Goal: Task Accomplishment & Management: Complete application form

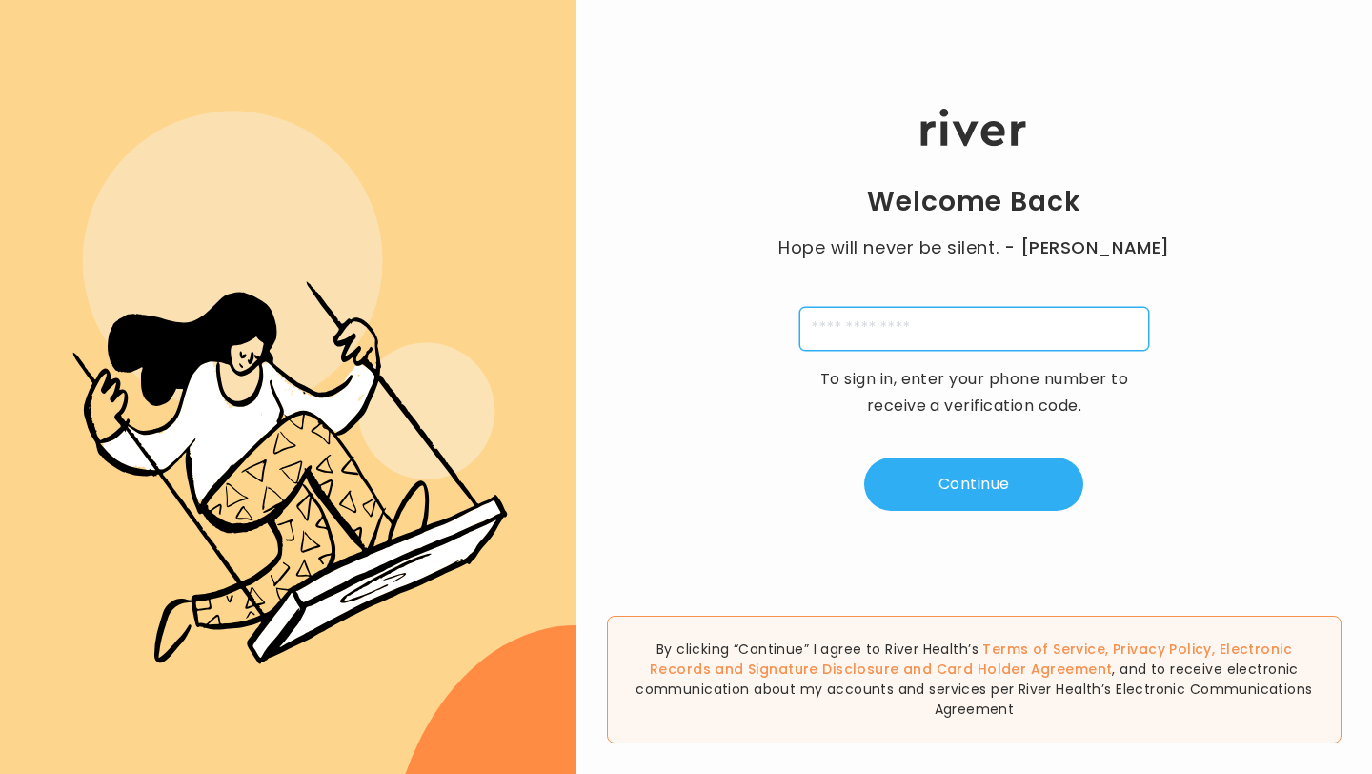
click at [894, 344] on input "tel" at bounding box center [975, 329] width 350 height 44
type input "**********"
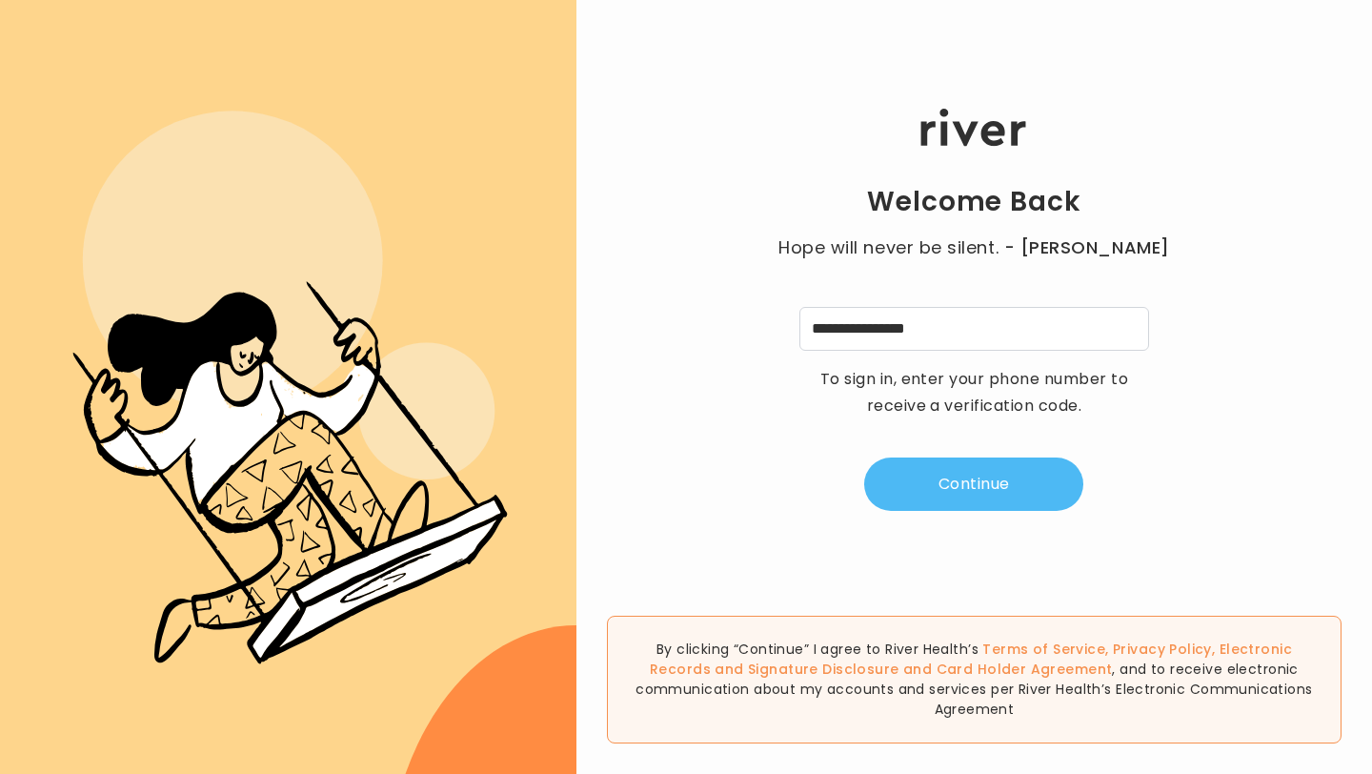
click at [993, 487] on button "Continue" at bounding box center [973, 483] width 219 height 53
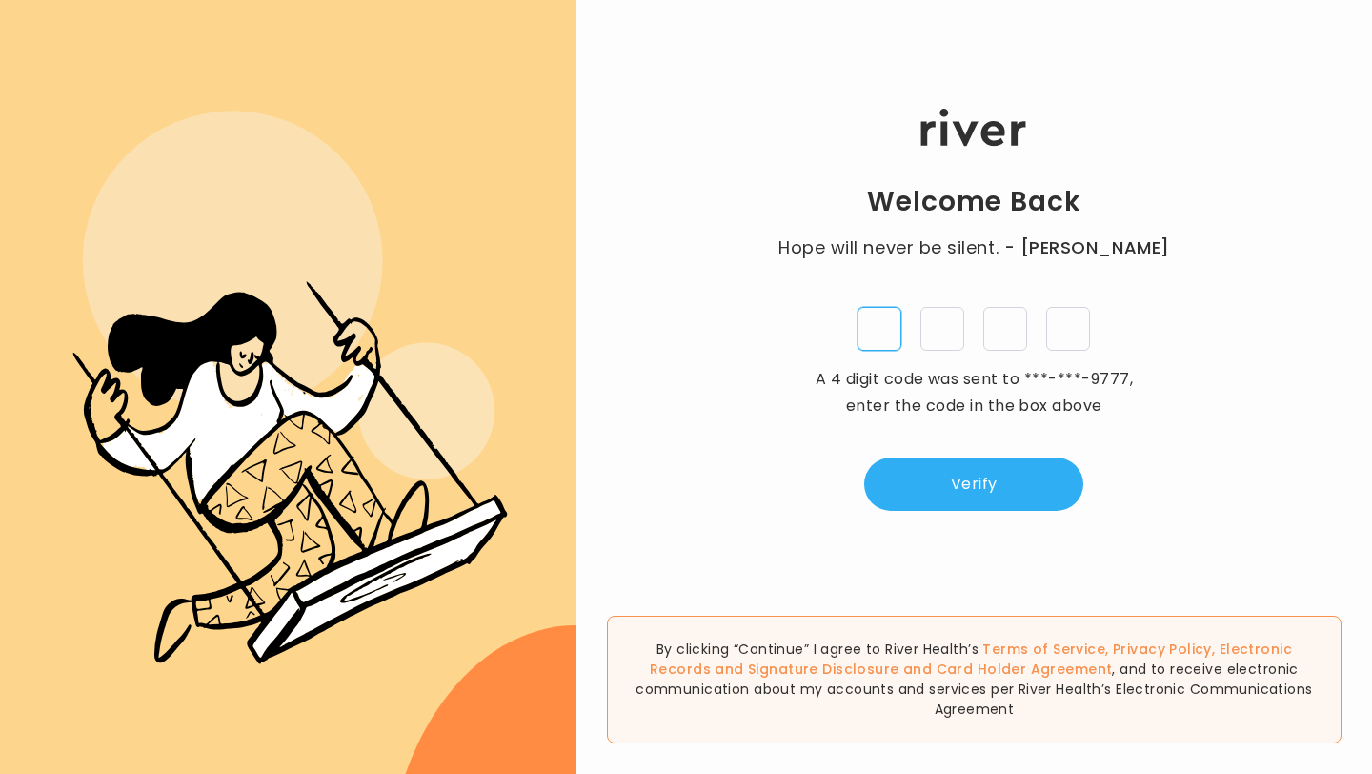
type input "*"
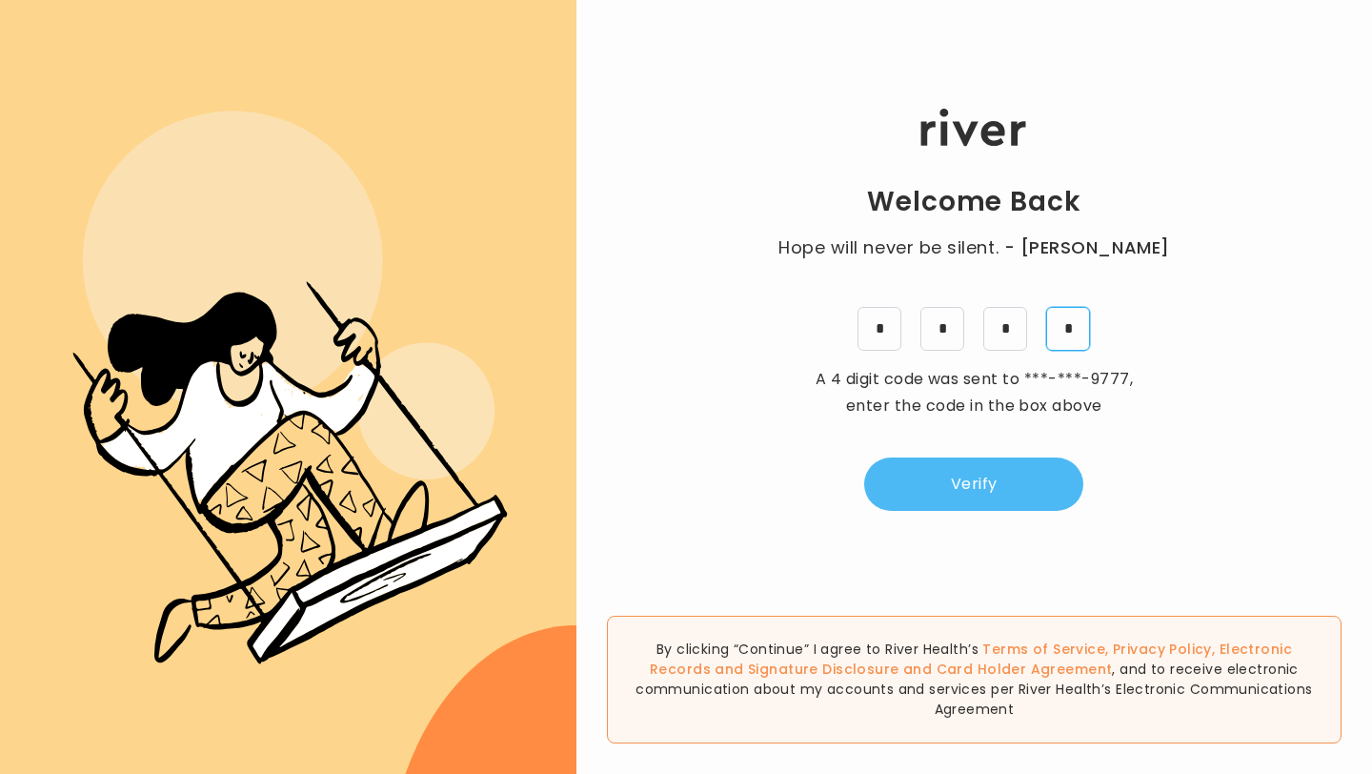
type input "*"
click at [1002, 473] on button "Verify" at bounding box center [973, 483] width 219 height 53
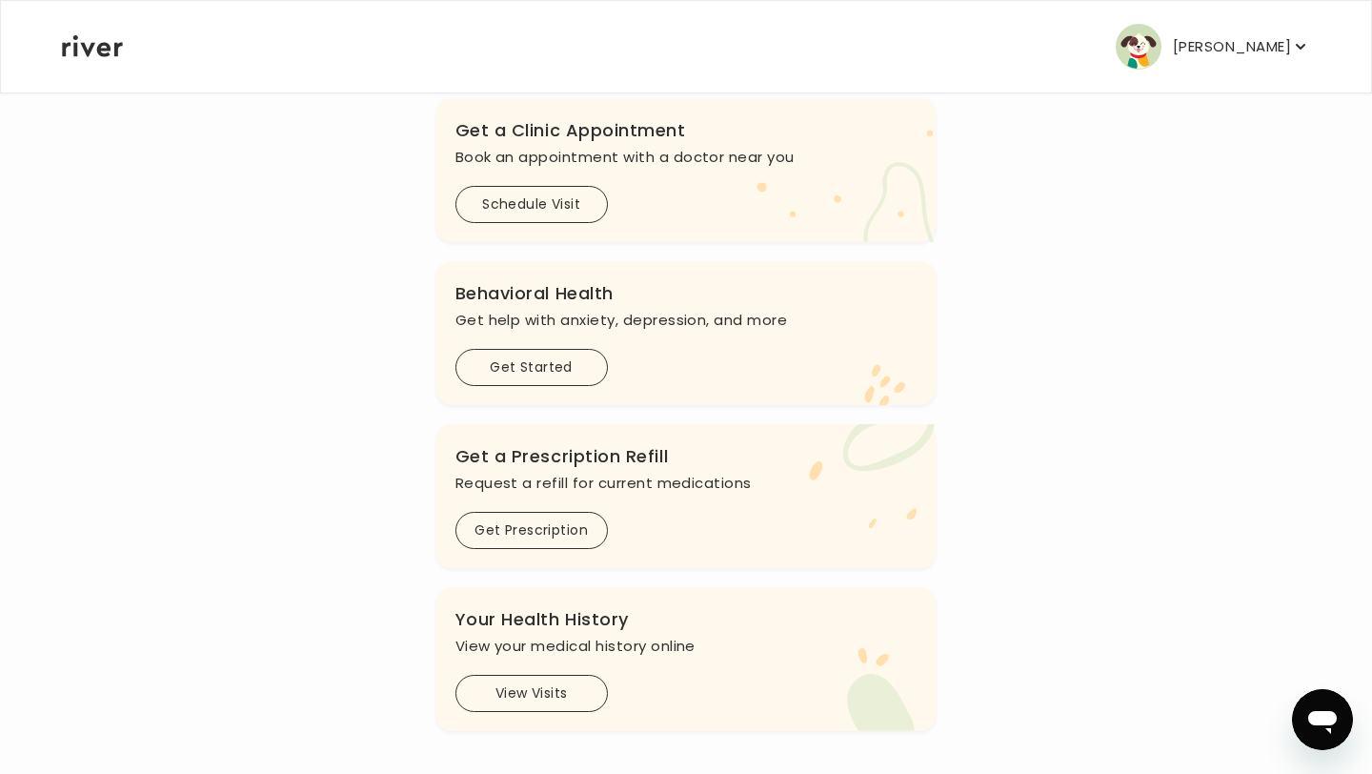
scroll to position [445, 0]
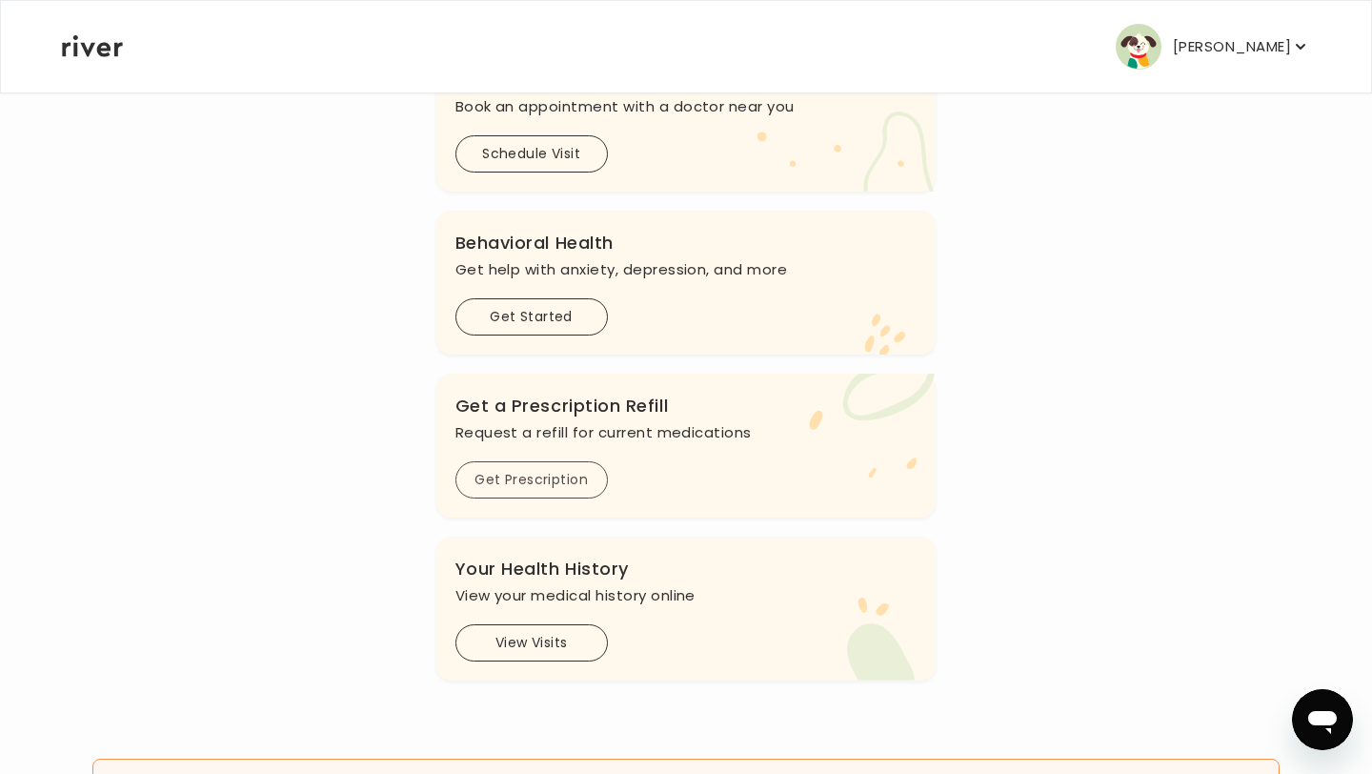
click at [532, 478] on button "Get Prescription" at bounding box center [532, 479] width 152 height 37
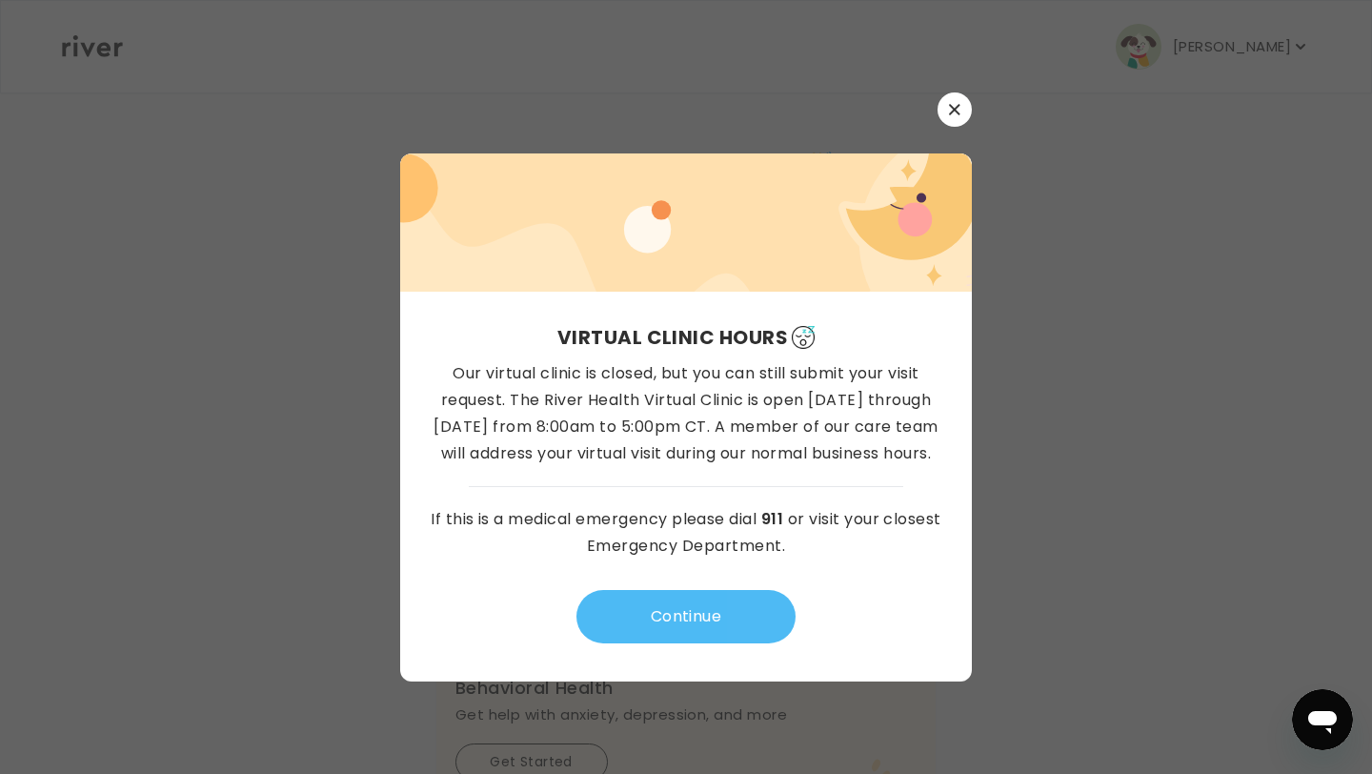
click at [666, 612] on button "Continue" at bounding box center [686, 616] width 219 height 53
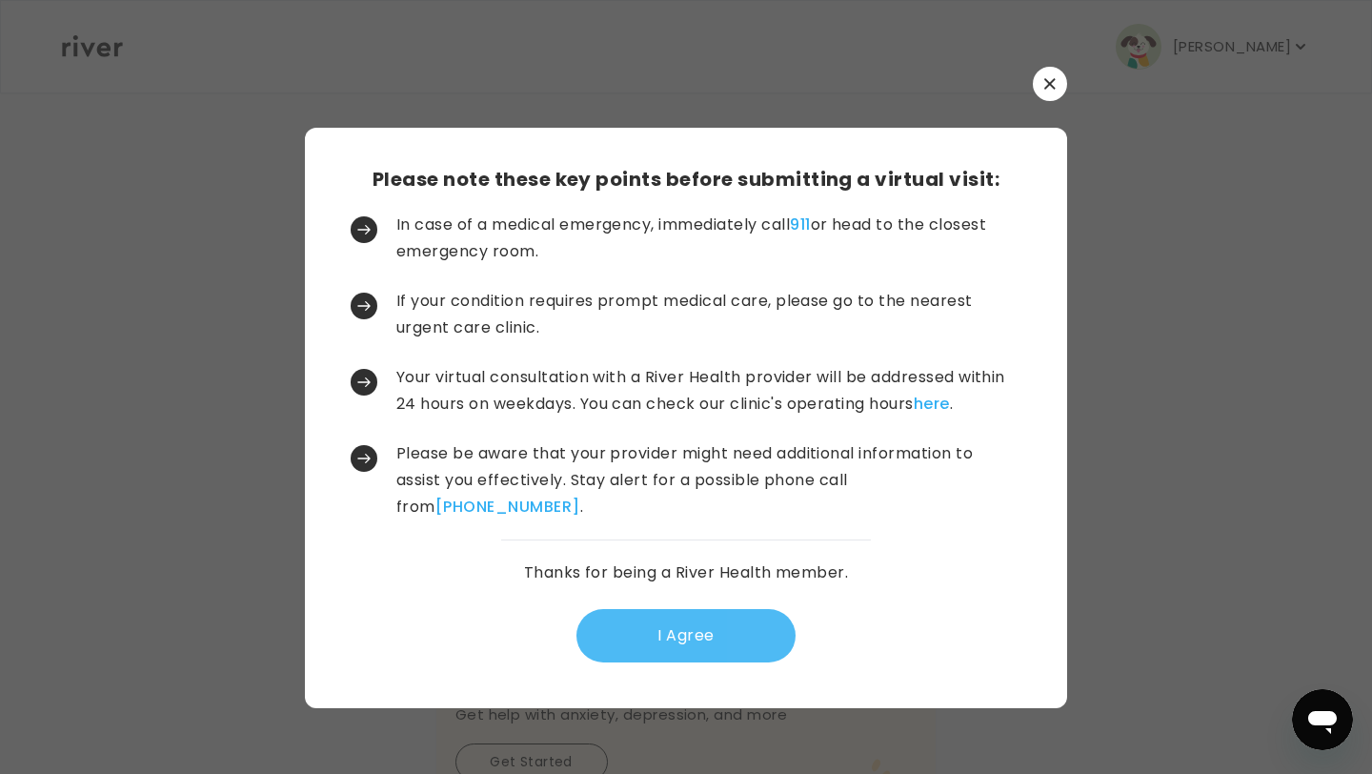
click at [675, 629] on button "I Agree" at bounding box center [686, 635] width 219 height 53
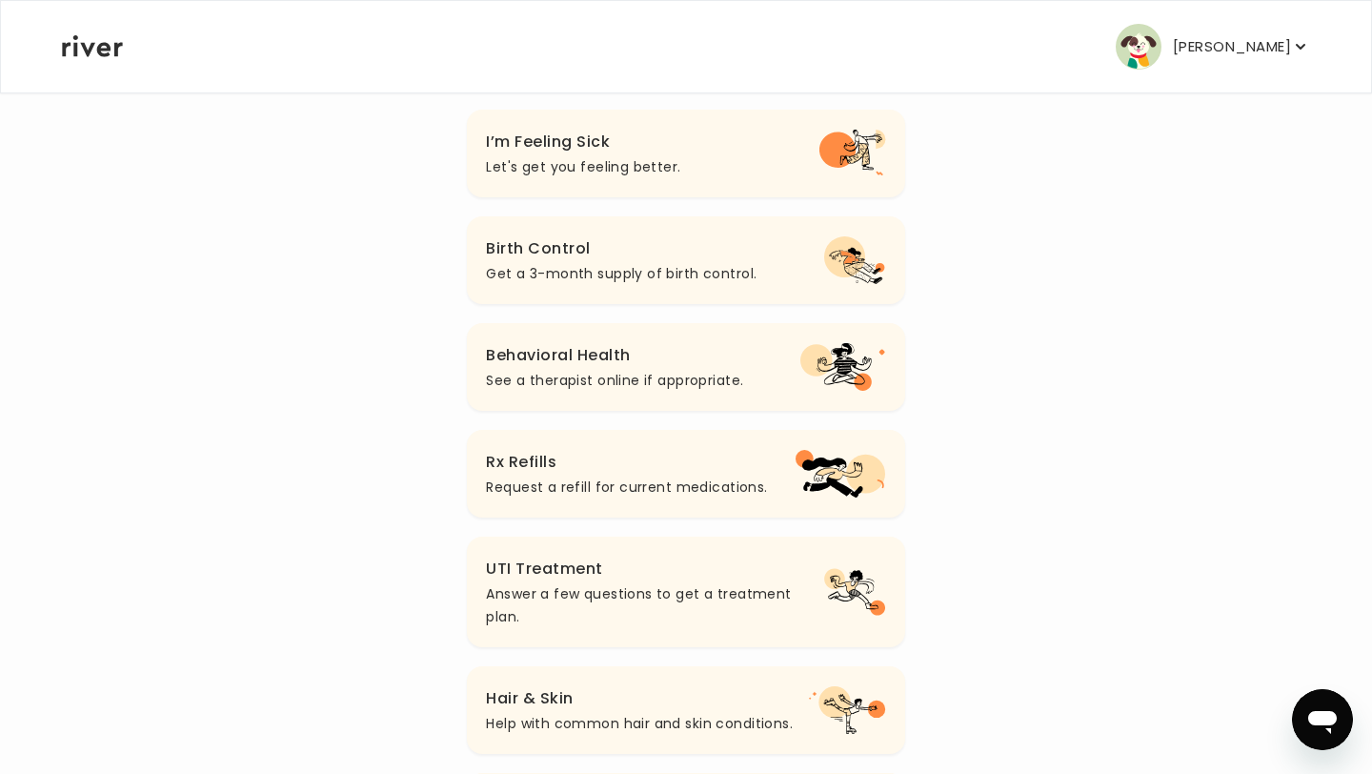
scroll to position [264, 0]
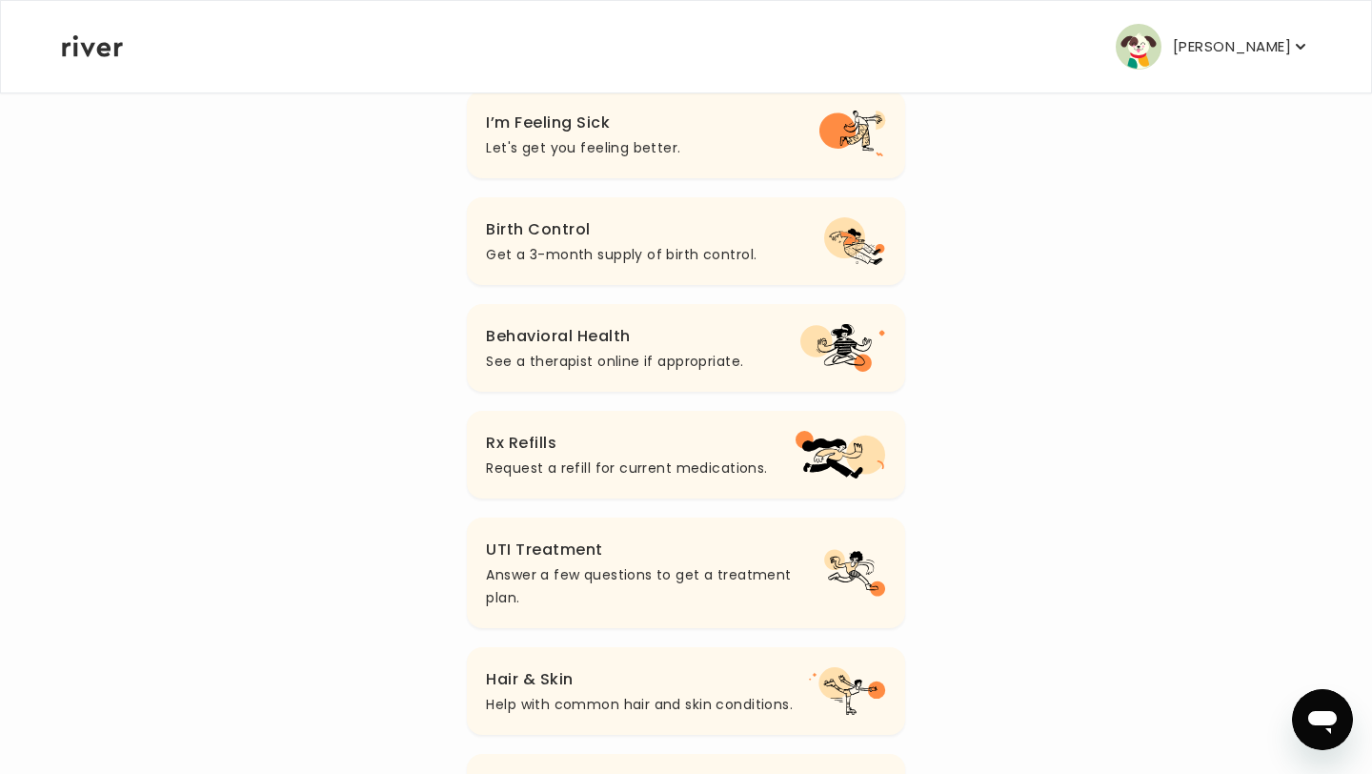
click at [631, 458] on p "Request a refill for current medications." at bounding box center [626, 468] width 281 height 23
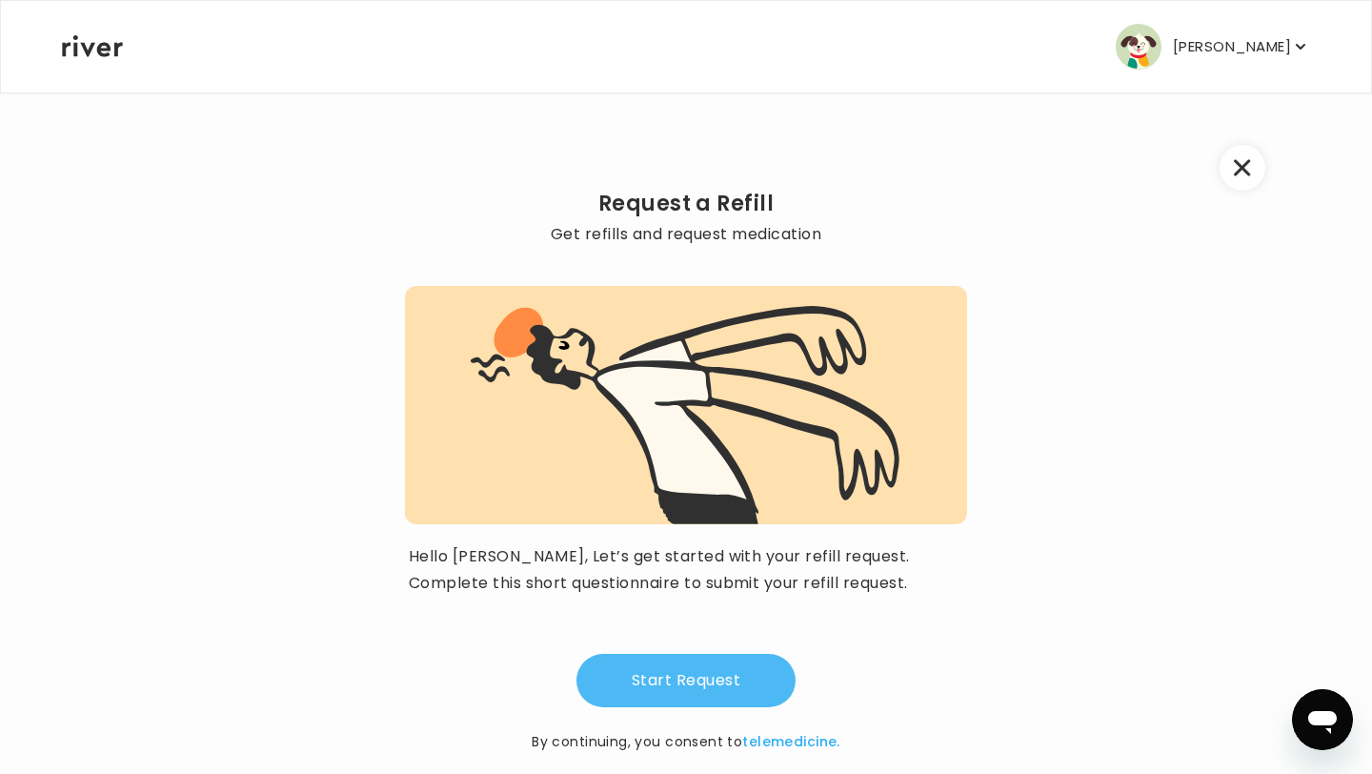
click at [697, 675] on button "Start Request" at bounding box center [686, 680] width 219 height 53
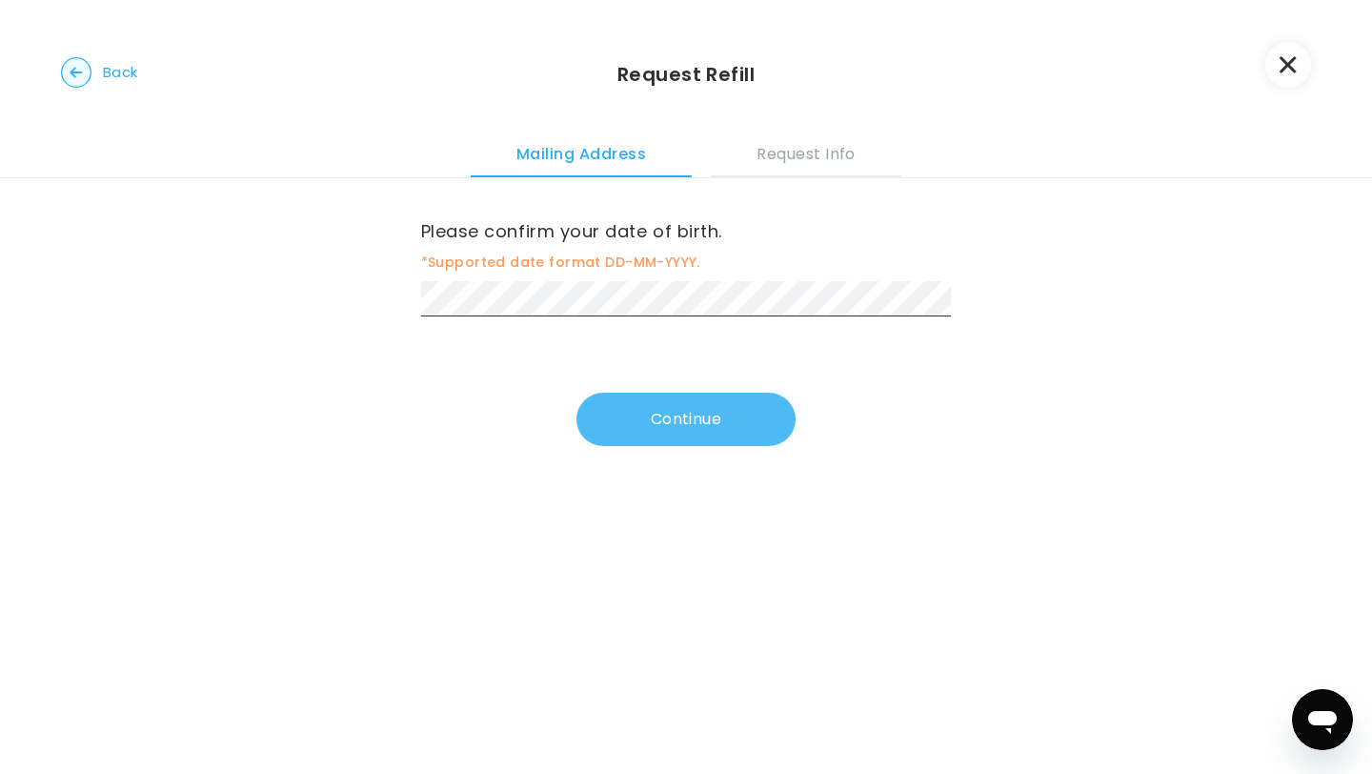
click at [656, 413] on button "Continue" at bounding box center [686, 419] width 219 height 53
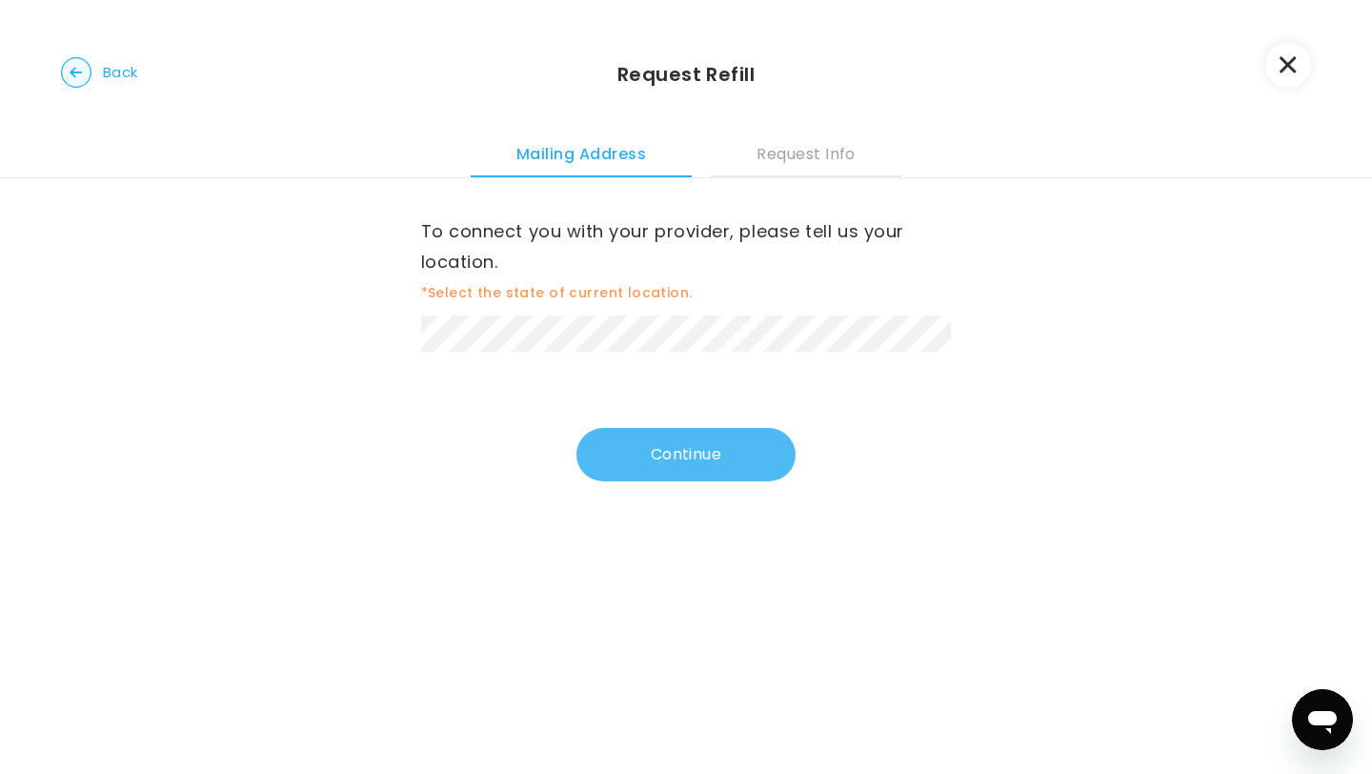
click at [703, 454] on button "Continue" at bounding box center [686, 454] width 219 height 53
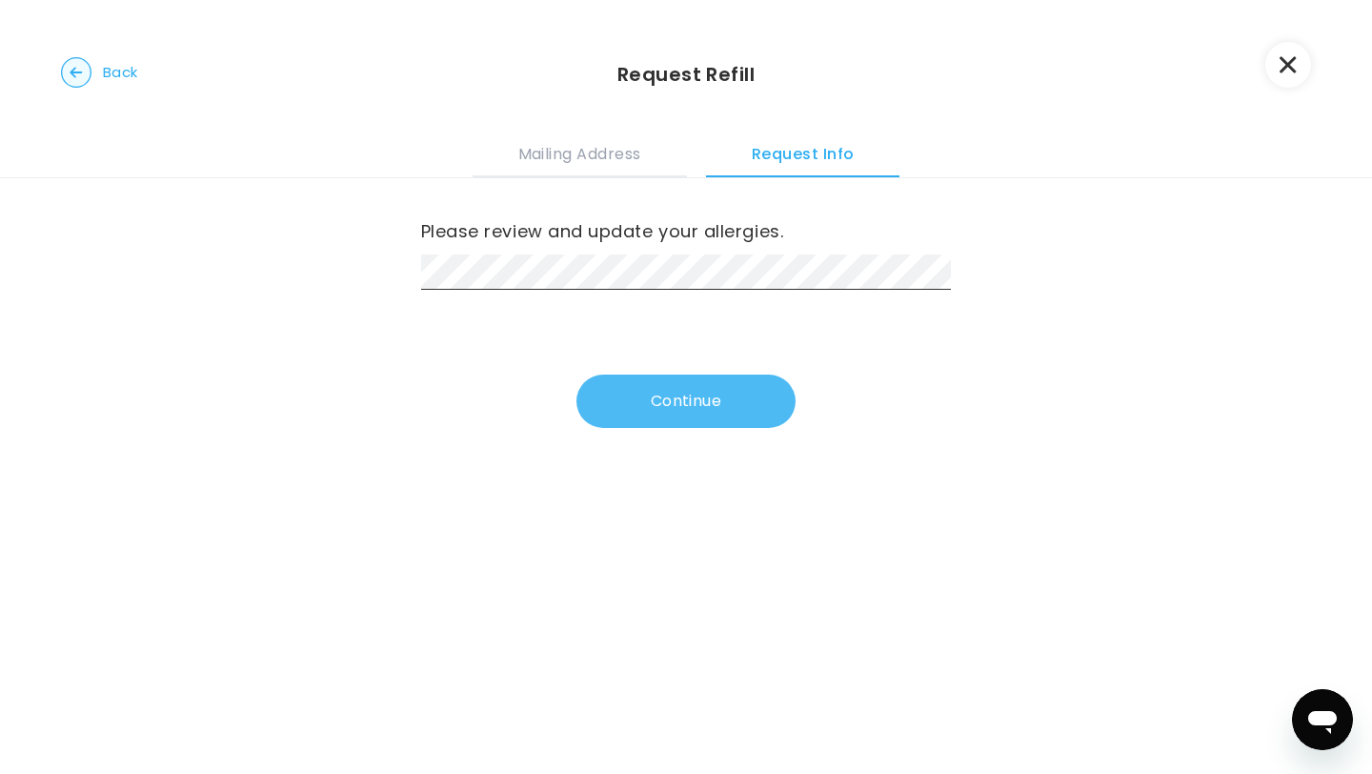
click at [705, 381] on button "Continue" at bounding box center [686, 401] width 219 height 53
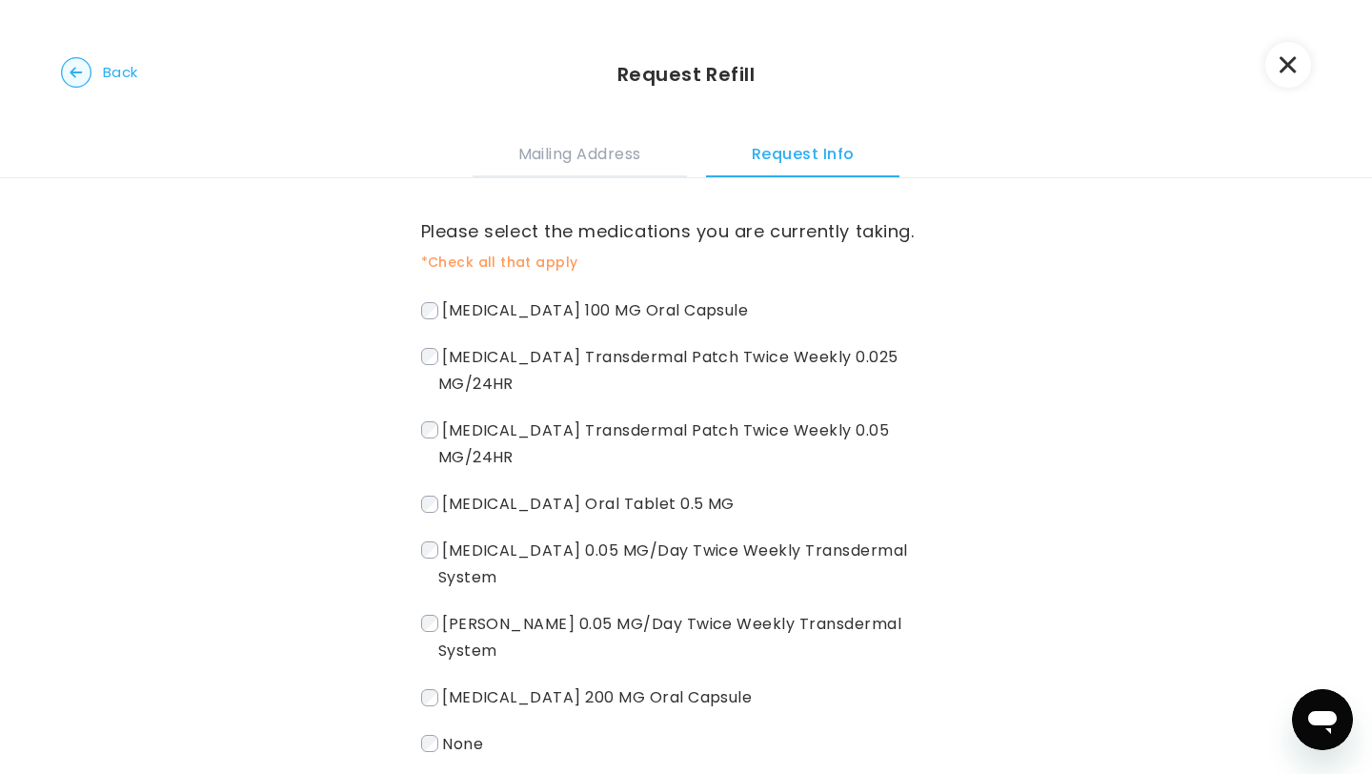
scroll to position [102, 0]
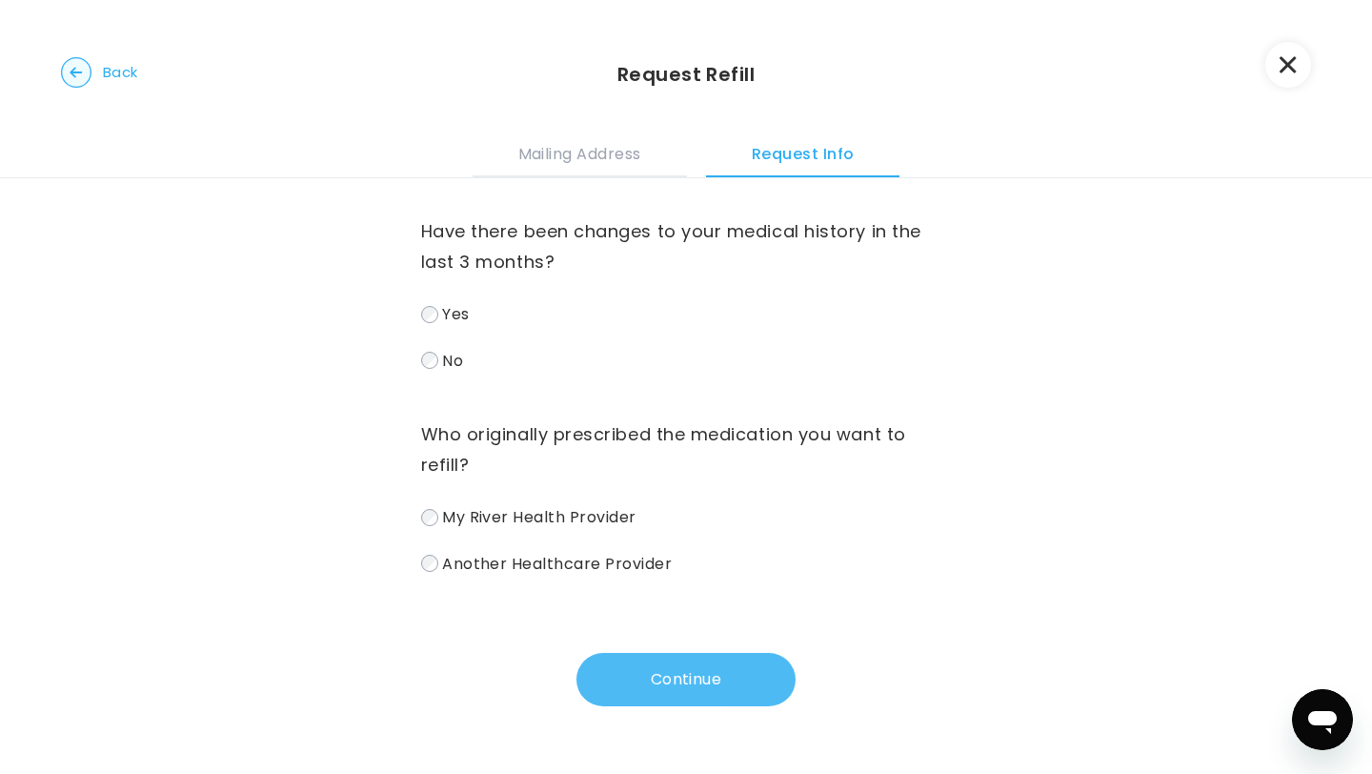
scroll to position [0, 0]
click at [672, 673] on button "Continue" at bounding box center [686, 679] width 219 height 53
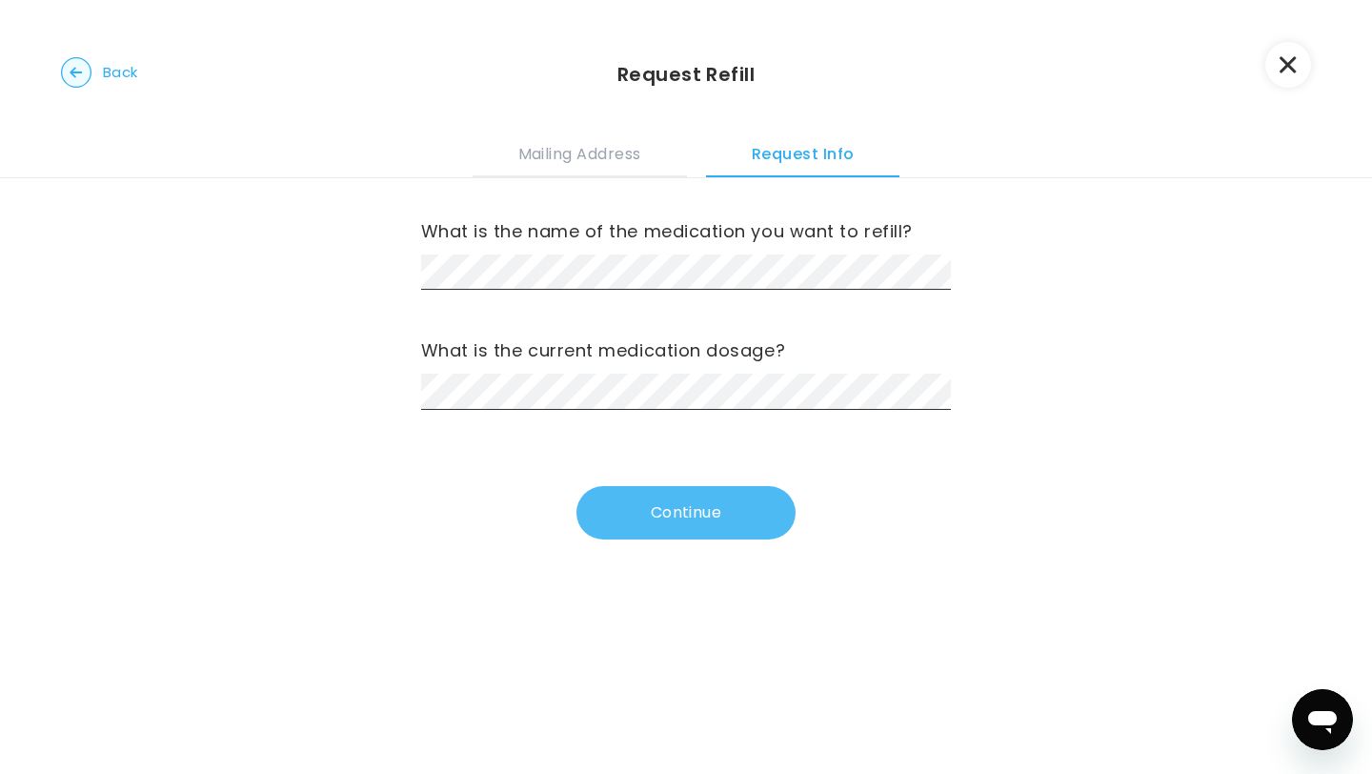
click at [696, 513] on button "Continue" at bounding box center [686, 512] width 219 height 53
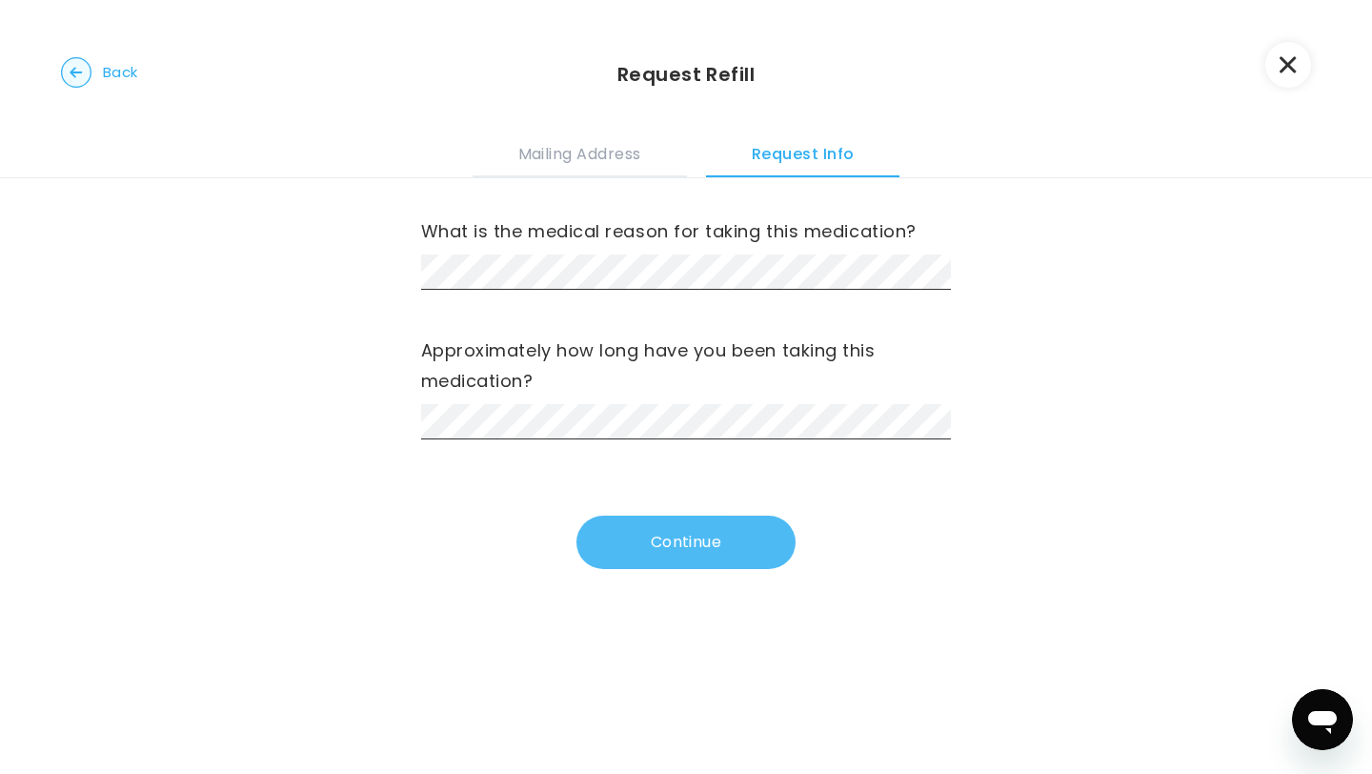
click at [687, 536] on button "Continue" at bounding box center [686, 542] width 219 height 53
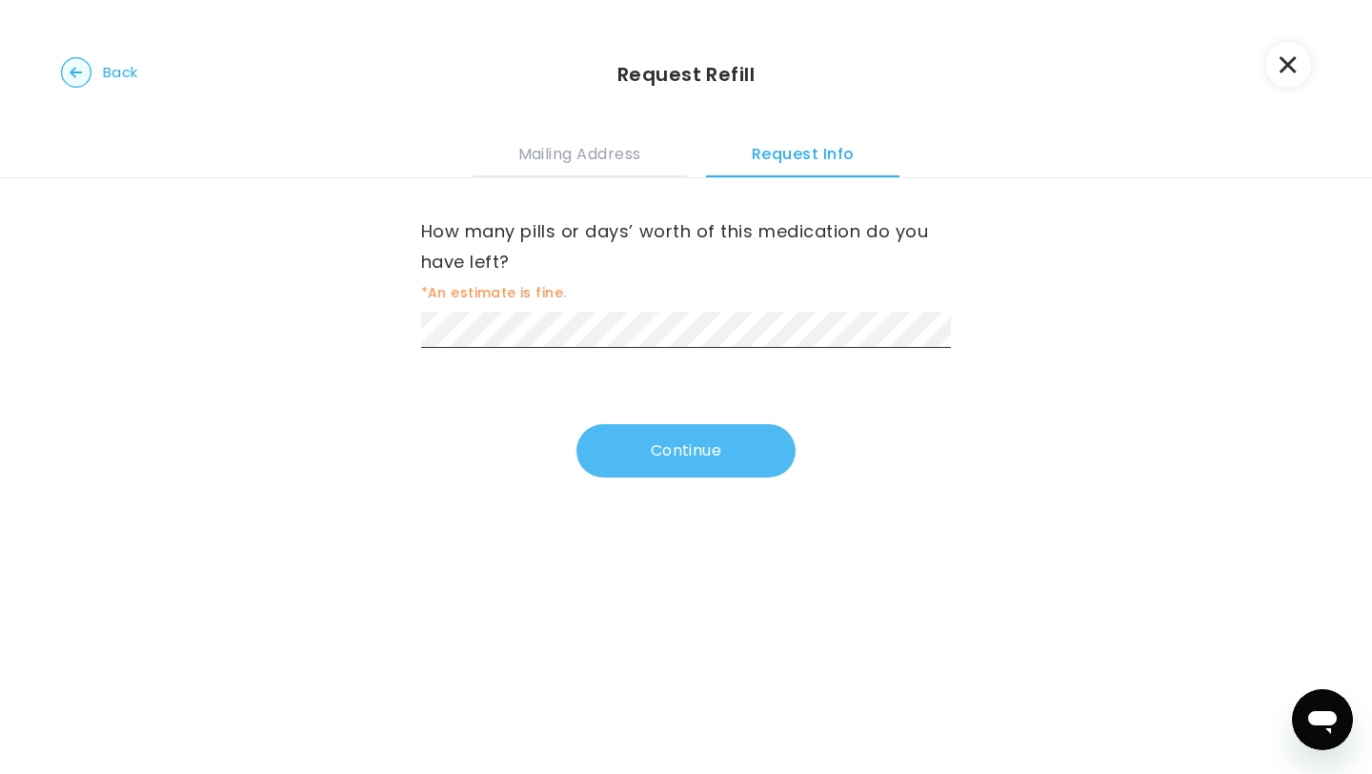
click at [689, 450] on button "Continue" at bounding box center [686, 450] width 219 height 53
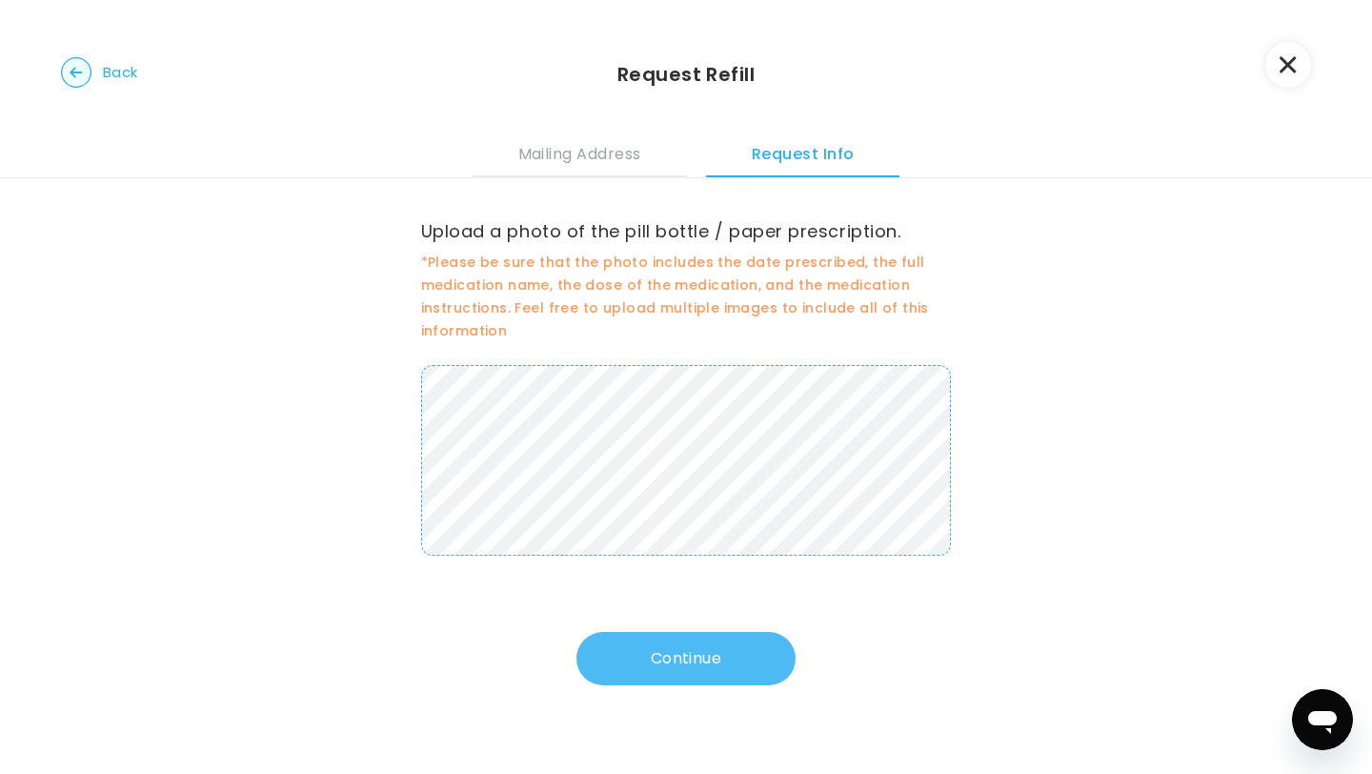
click at [696, 661] on button "Continue" at bounding box center [686, 658] width 219 height 53
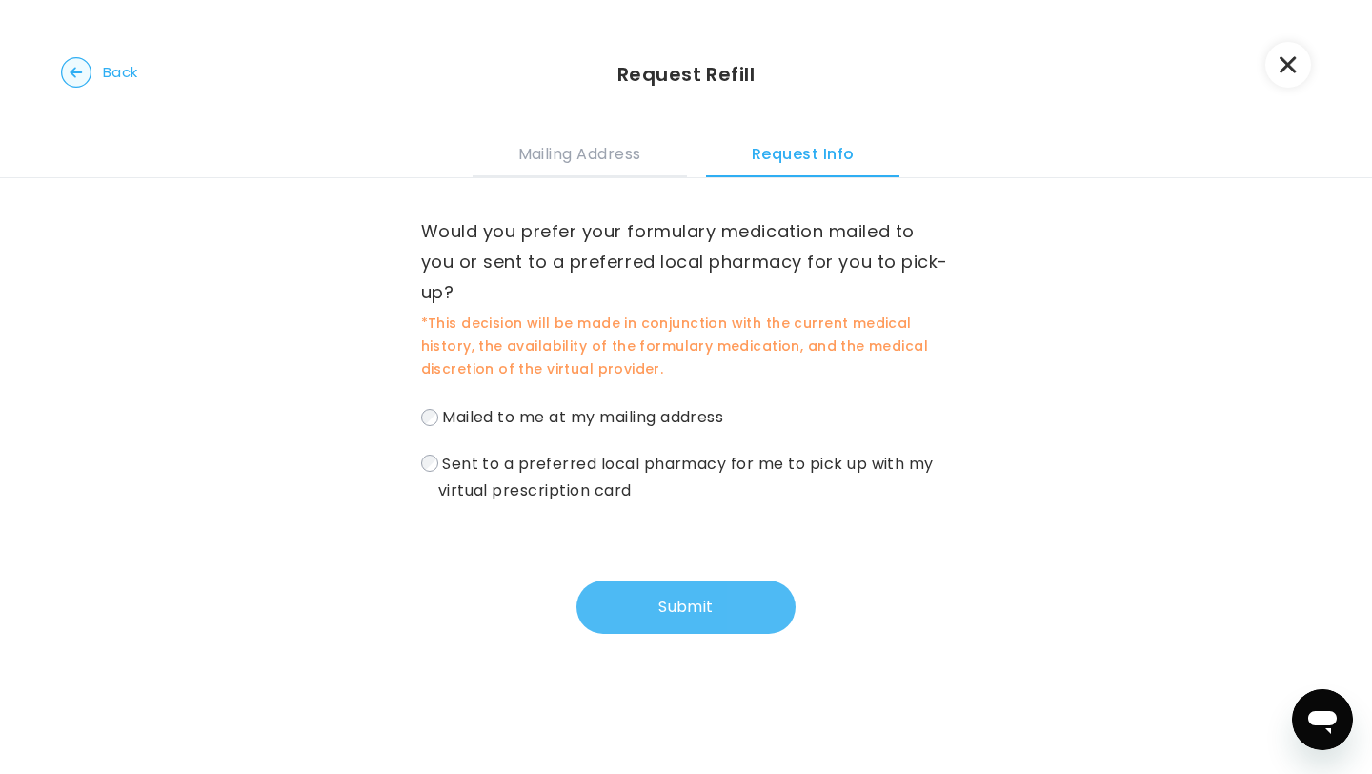
click at [726, 596] on button "Submit" at bounding box center [686, 606] width 219 height 53
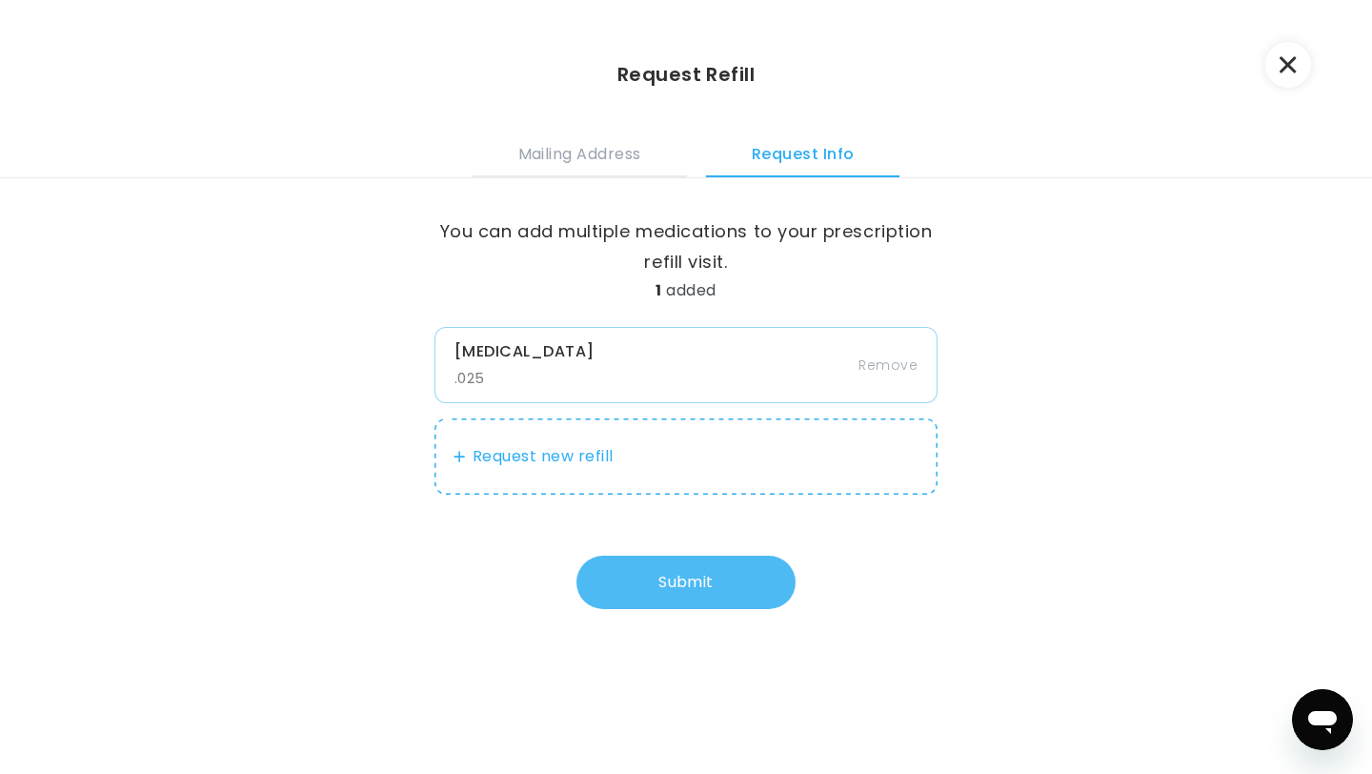
click at [726, 581] on button "Submit" at bounding box center [686, 582] width 219 height 53
